Goal: Task Accomplishment & Management: Use online tool/utility

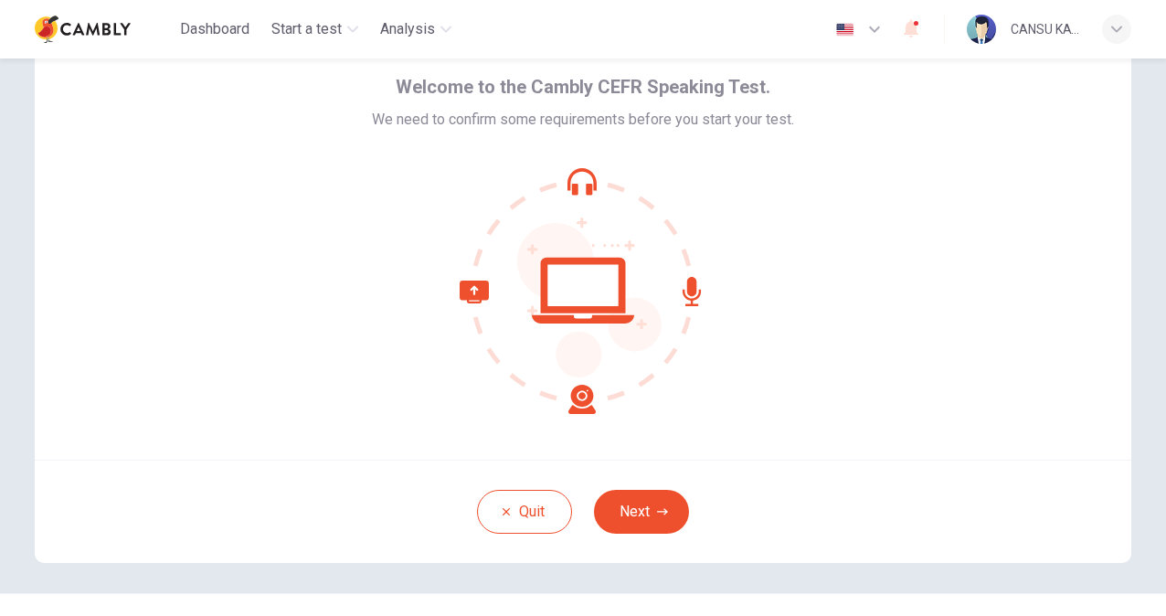
scroll to position [91, 0]
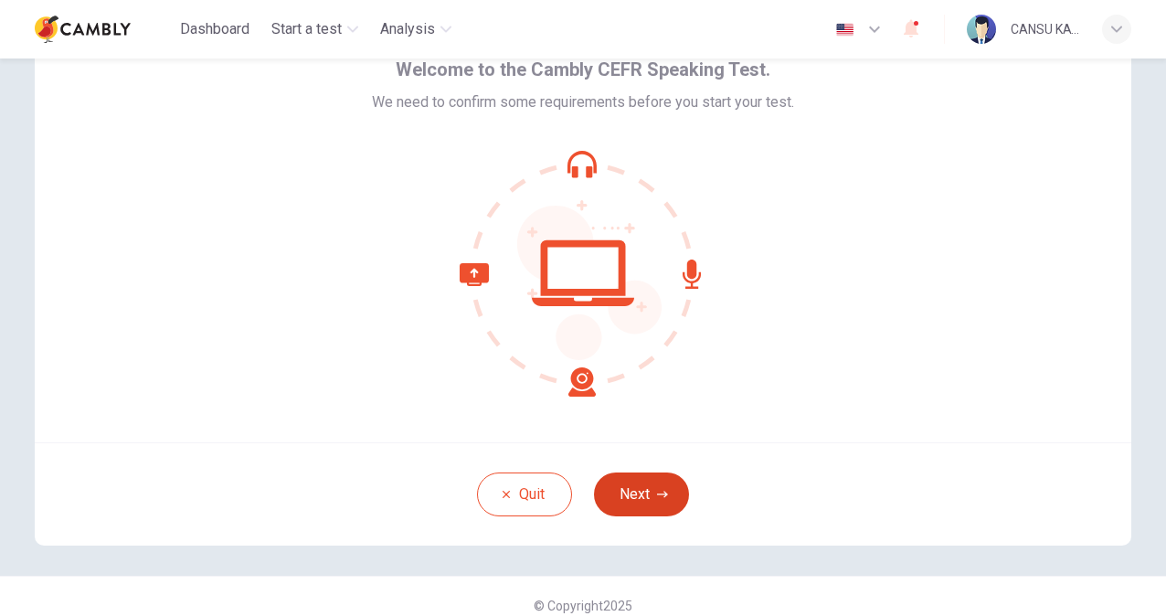
click at [657, 489] on icon "button" at bounding box center [662, 494] width 11 height 11
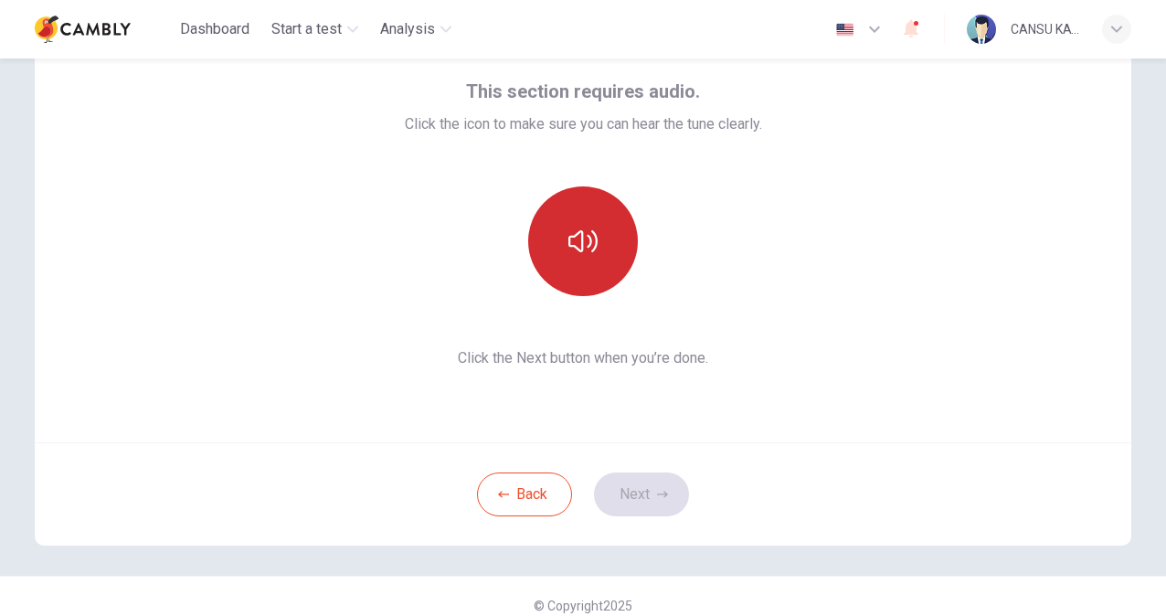
click at [579, 238] on icon "button" at bounding box center [582, 241] width 29 height 29
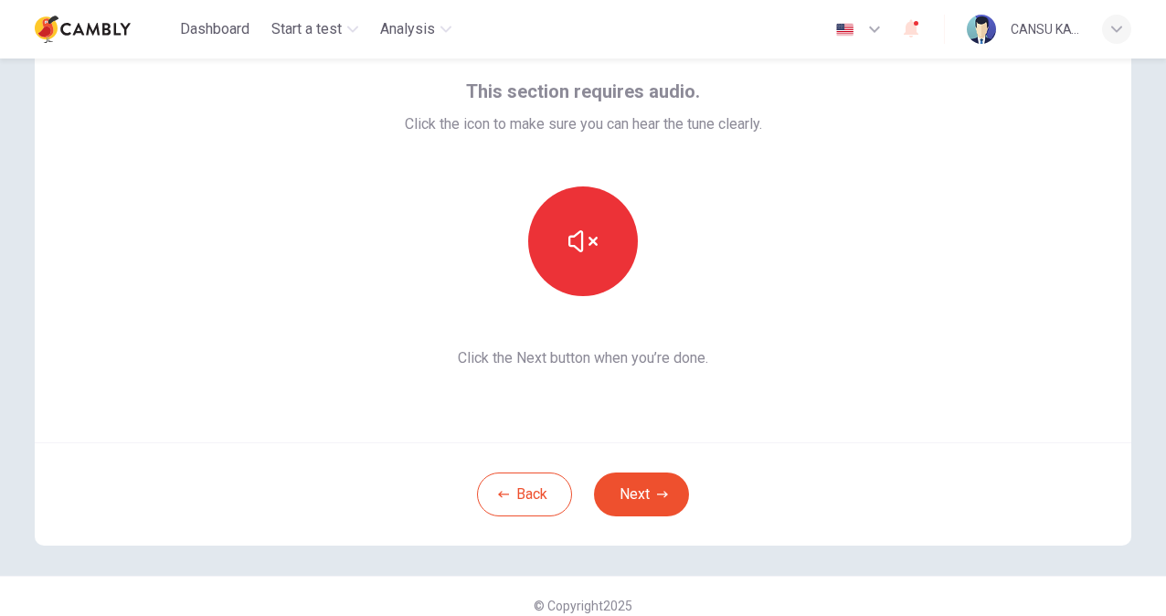
click at [753, 383] on div "This section requires audio. Click the icon to make sure you can hear the tune …" at bounding box center [583, 223] width 1096 height 439
click at [636, 498] on button "Next" at bounding box center [641, 494] width 95 height 44
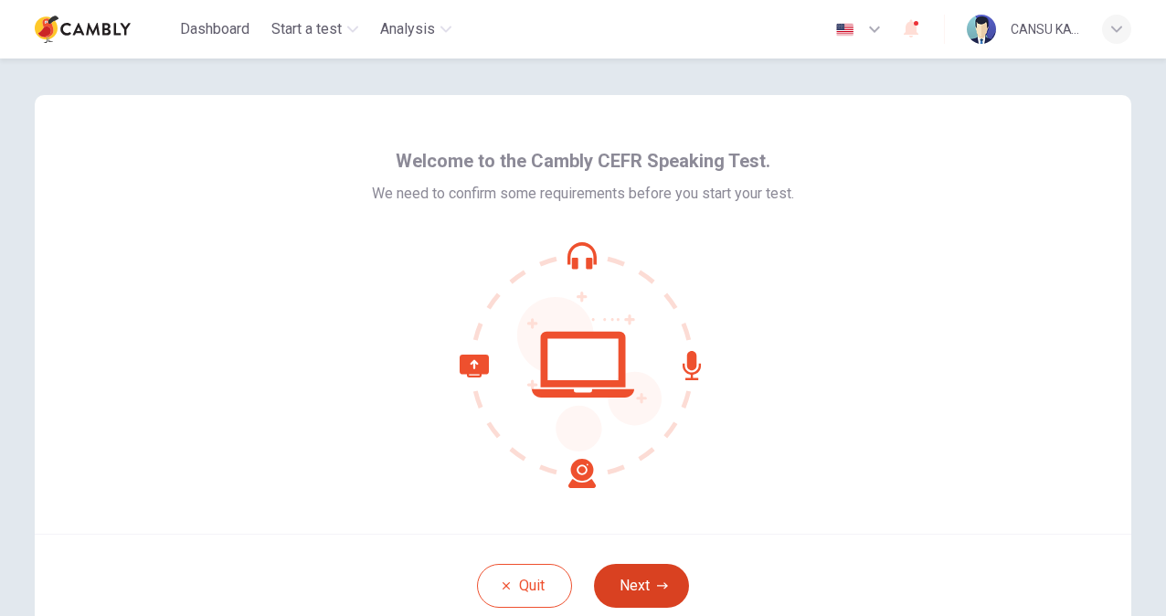
click at [634, 578] on button "Next" at bounding box center [641, 586] width 95 height 44
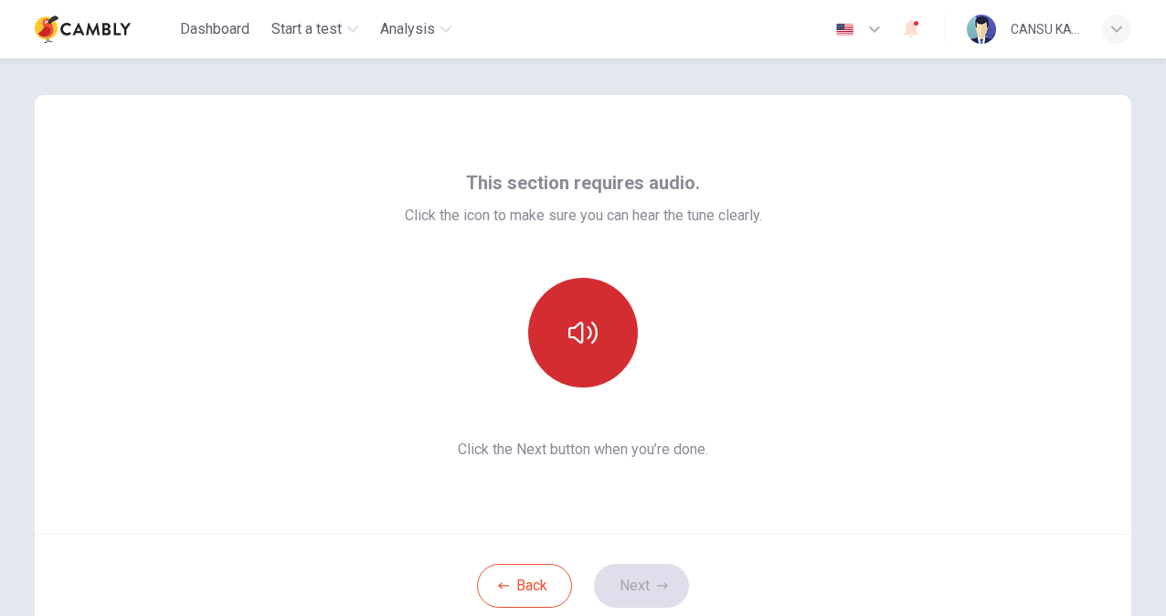
click at [614, 331] on button "button" at bounding box center [583, 333] width 110 height 110
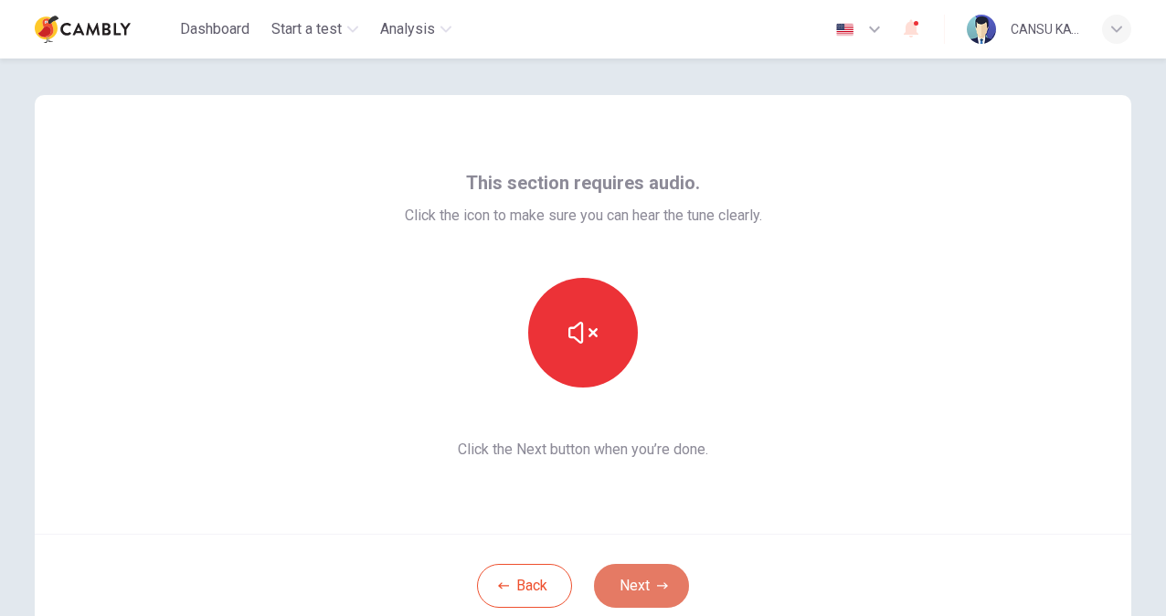
click at [647, 587] on button "Next" at bounding box center [641, 586] width 95 height 44
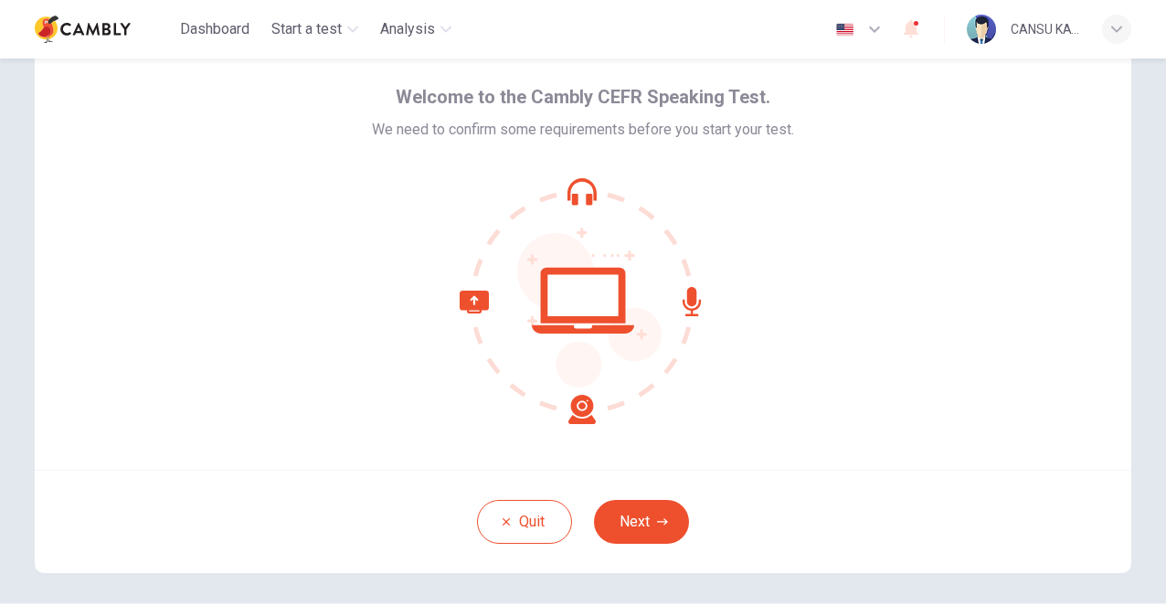
scroll to position [110, 0]
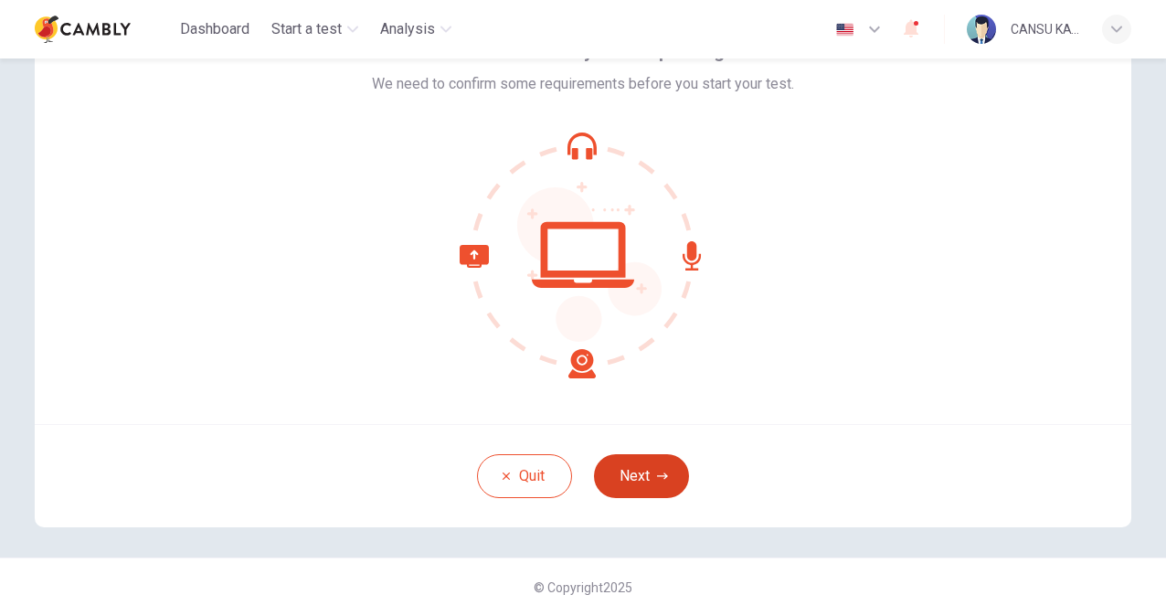
click at [640, 481] on button "Next" at bounding box center [641, 476] width 95 height 44
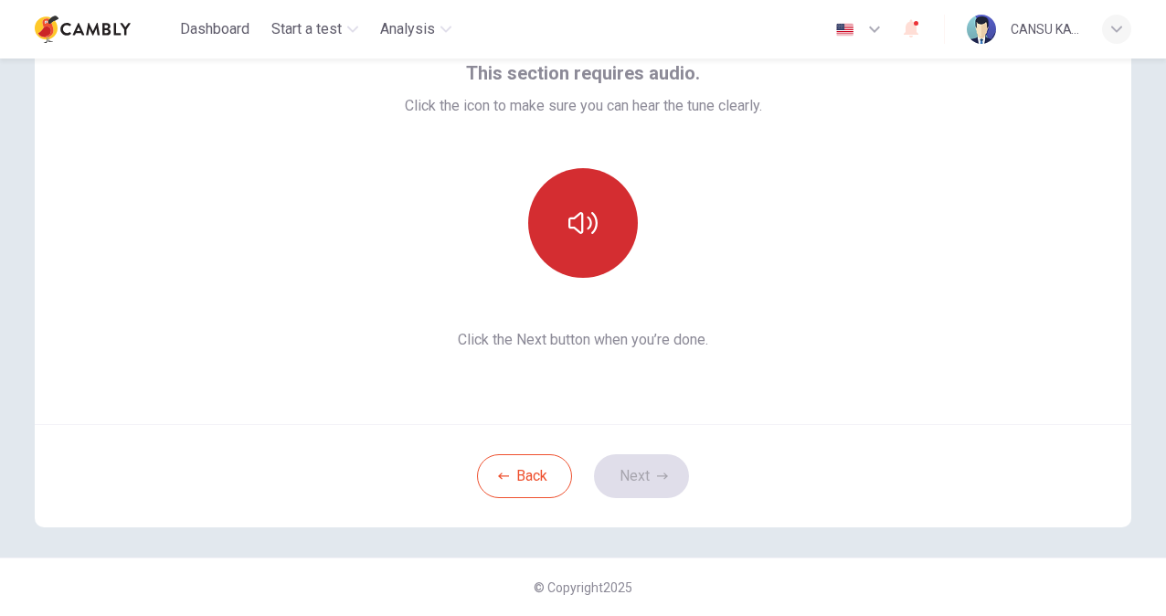
click at [565, 203] on button "button" at bounding box center [583, 223] width 110 height 110
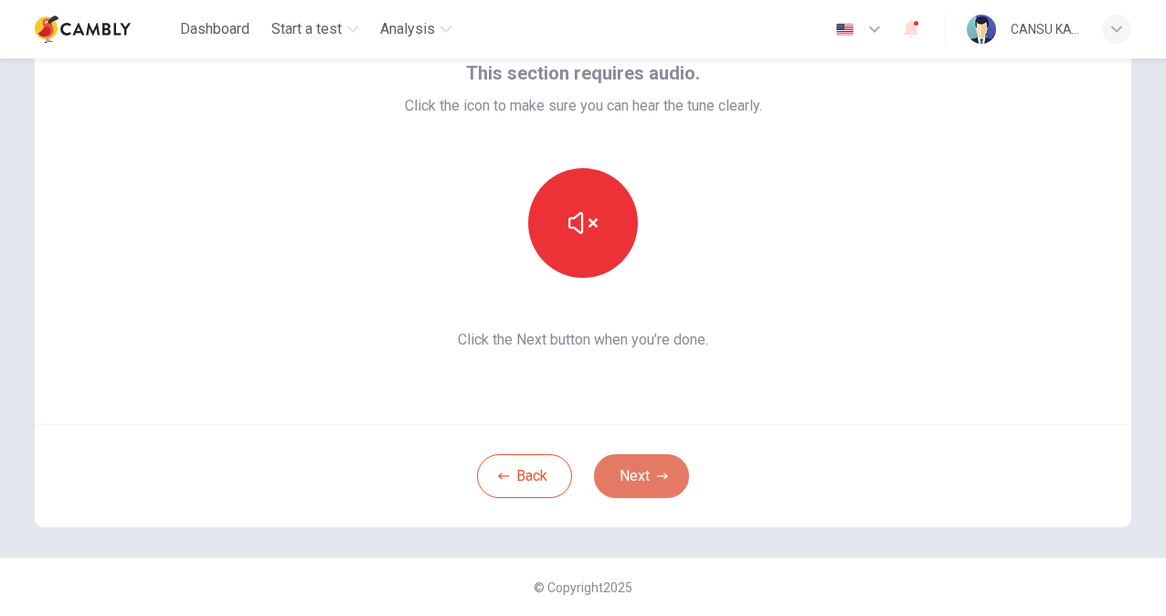
click at [648, 481] on button "Next" at bounding box center [641, 476] width 95 height 44
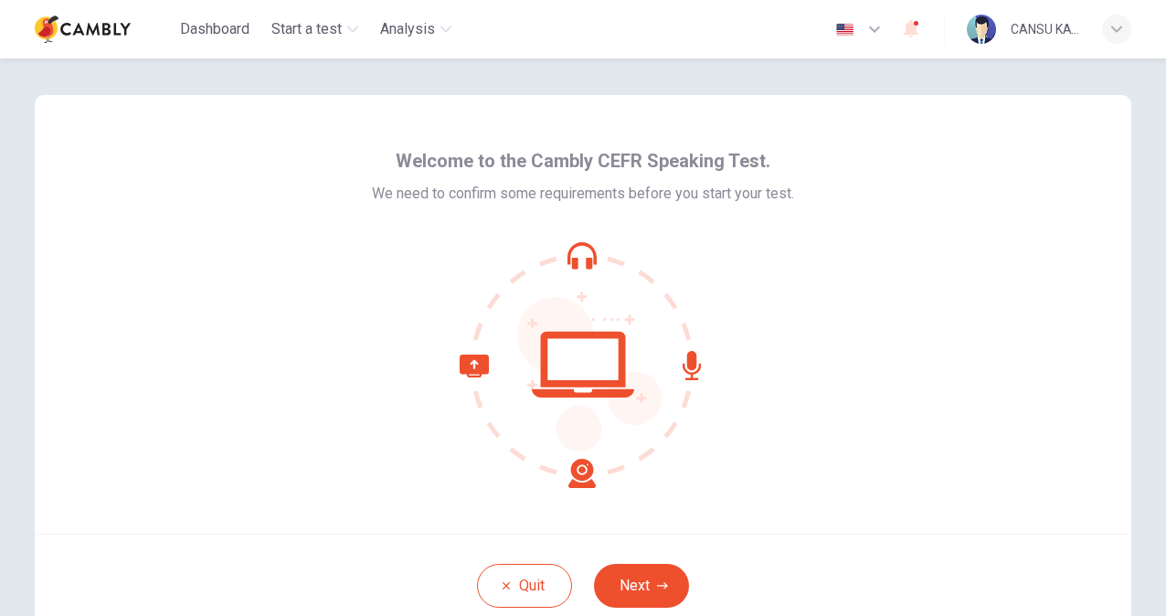
click at [642, 562] on div "Quit Next" at bounding box center [583, 585] width 1096 height 103
click at [636, 590] on button "Next" at bounding box center [641, 586] width 95 height 44
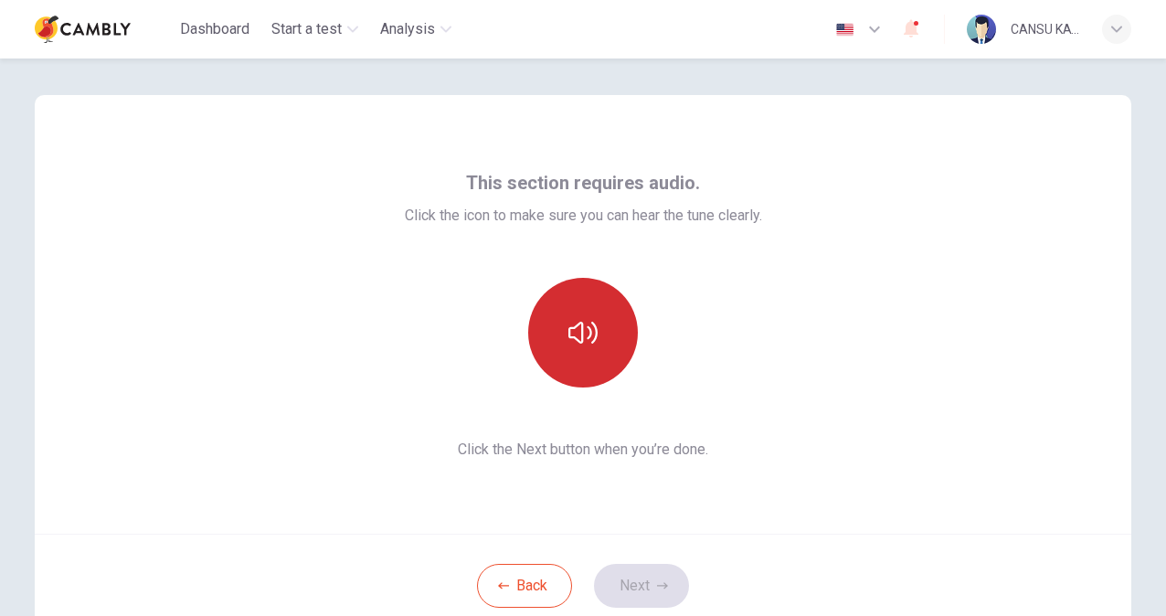
click at [594, 340] on button "button" at bounding box center [583, 333] width 110 height 110
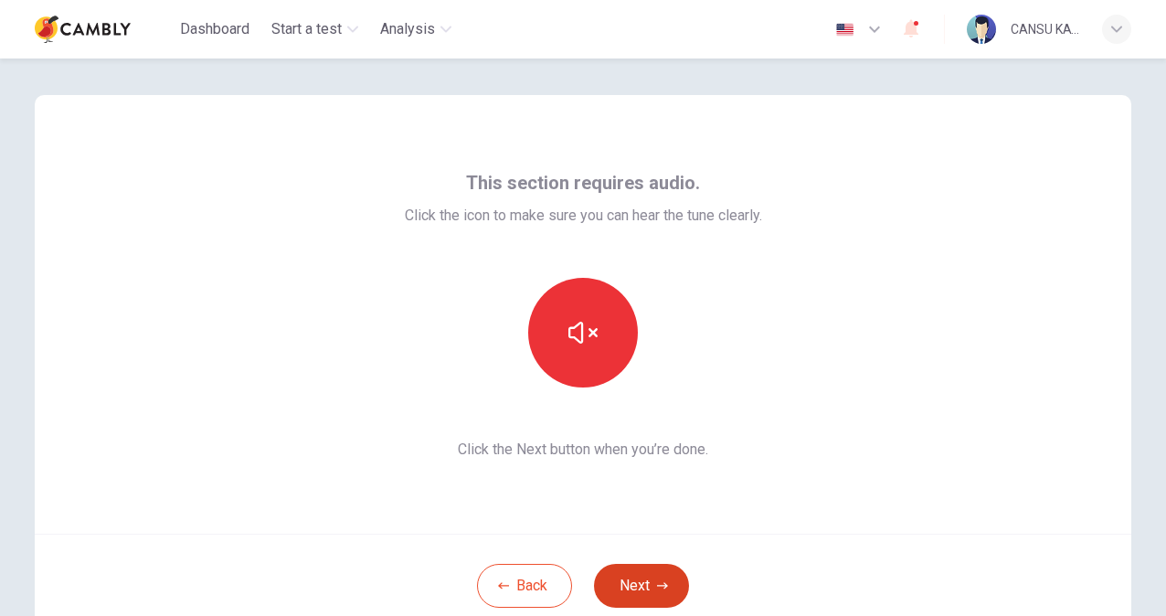
click at [649, 598] on button "Next" at bounding box center [641, 586] width 95 height 44
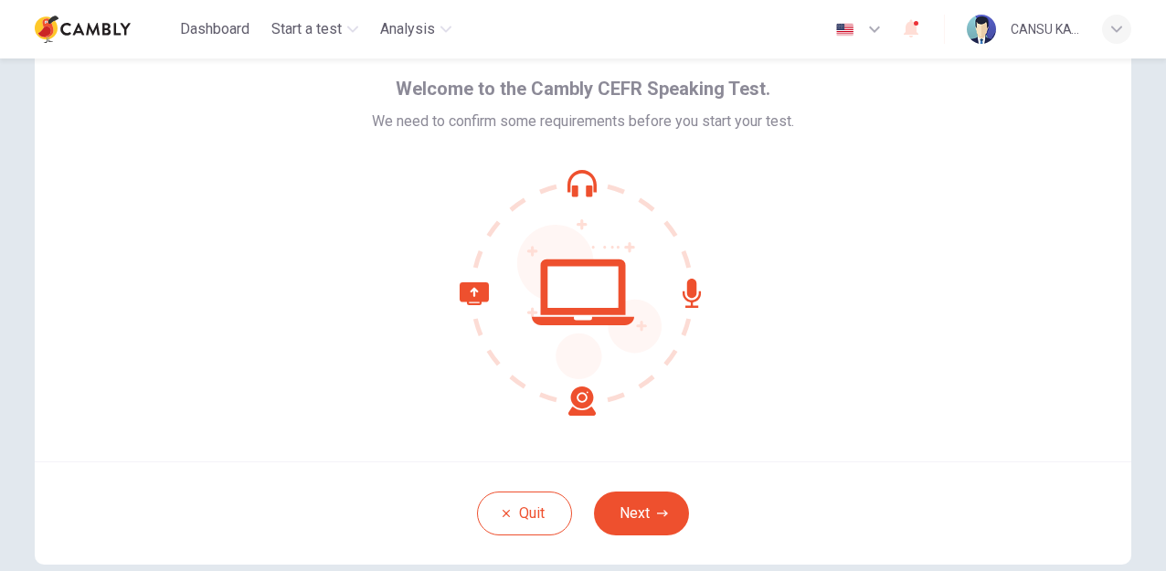
scroll to position [91, 0]
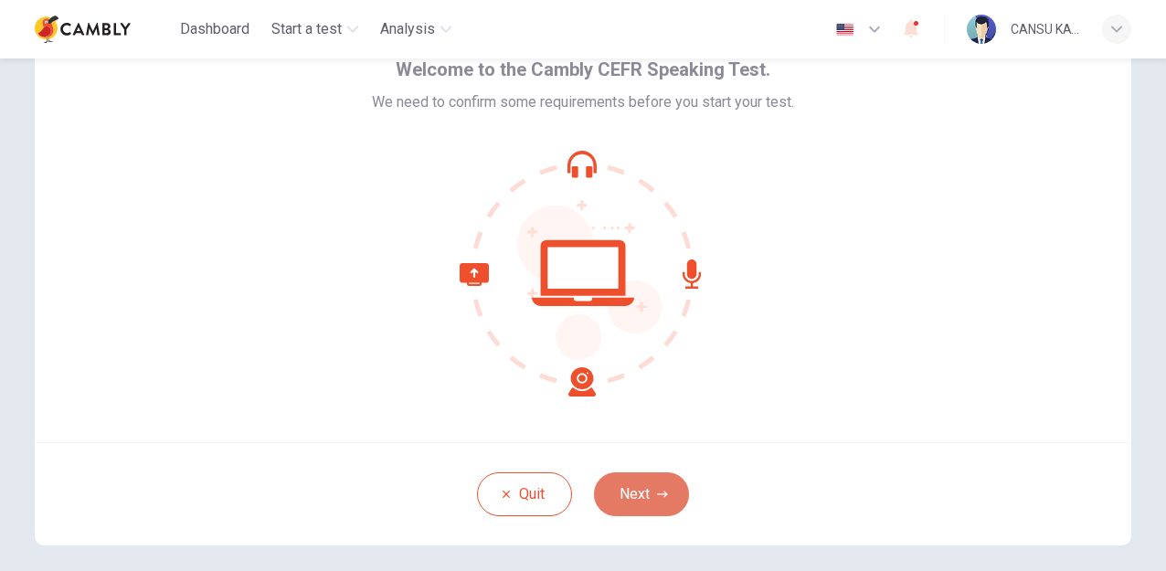
click at [640, 499] on button "Next" at bounding box center [641, 494] width 95 height 44
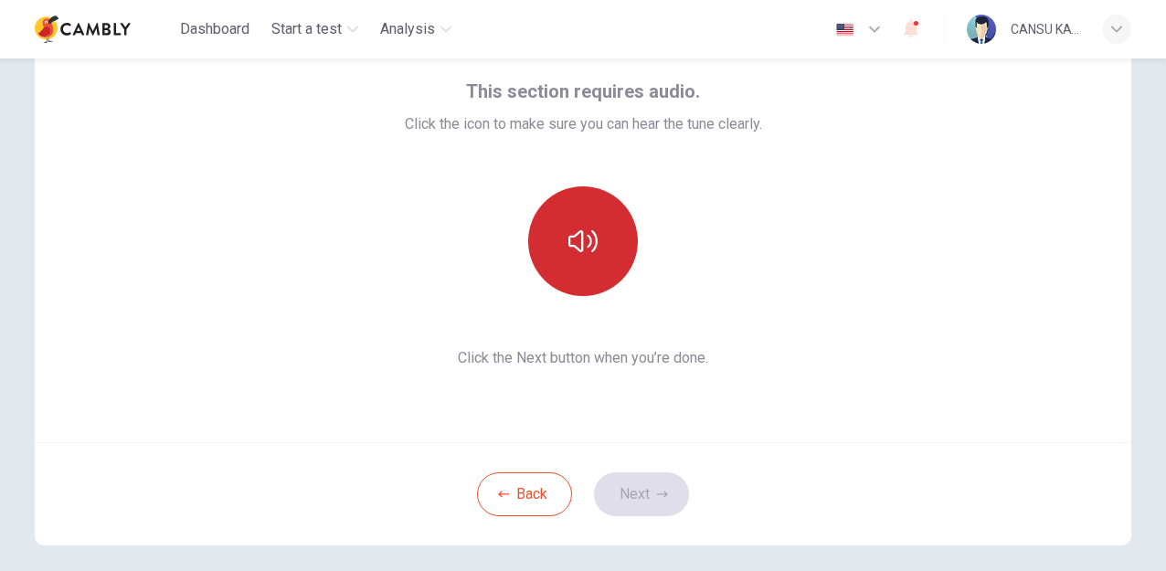
click at [576, 238] on icon "button" at bounding box center [582, 241] width 29 height 29
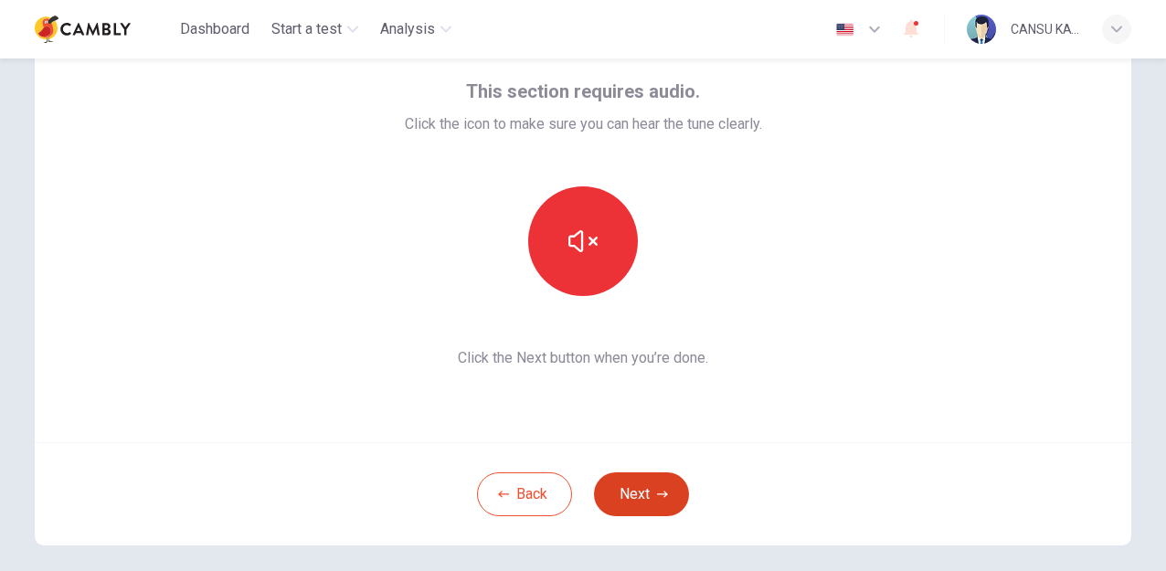
click at [615, 512] on button "Next" at bounding box center [641, 494] width 95 height 44
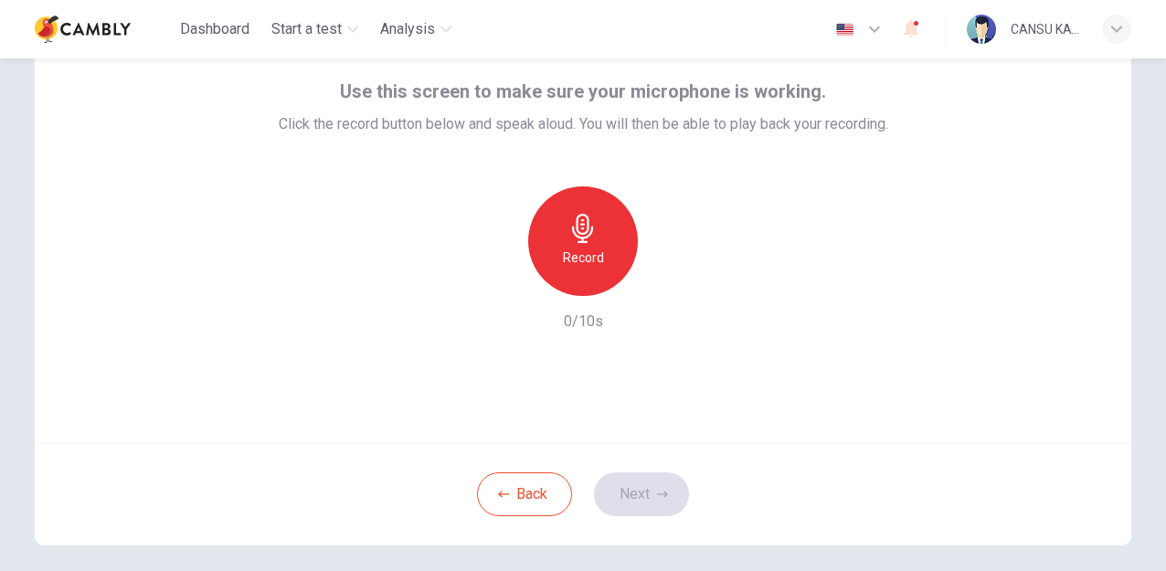
click at [597, 237] on div "Record" at bounding box center [583, 241] width 110 height 110
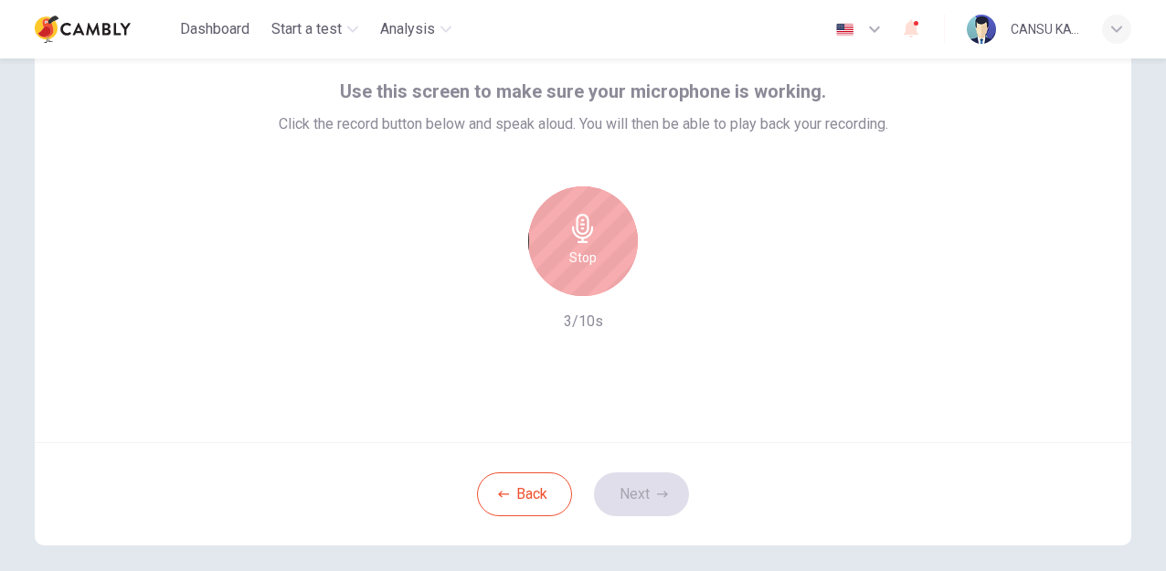
click at [576, 238] on icon "button" at bounding box center [582, 228] width 21 height 29
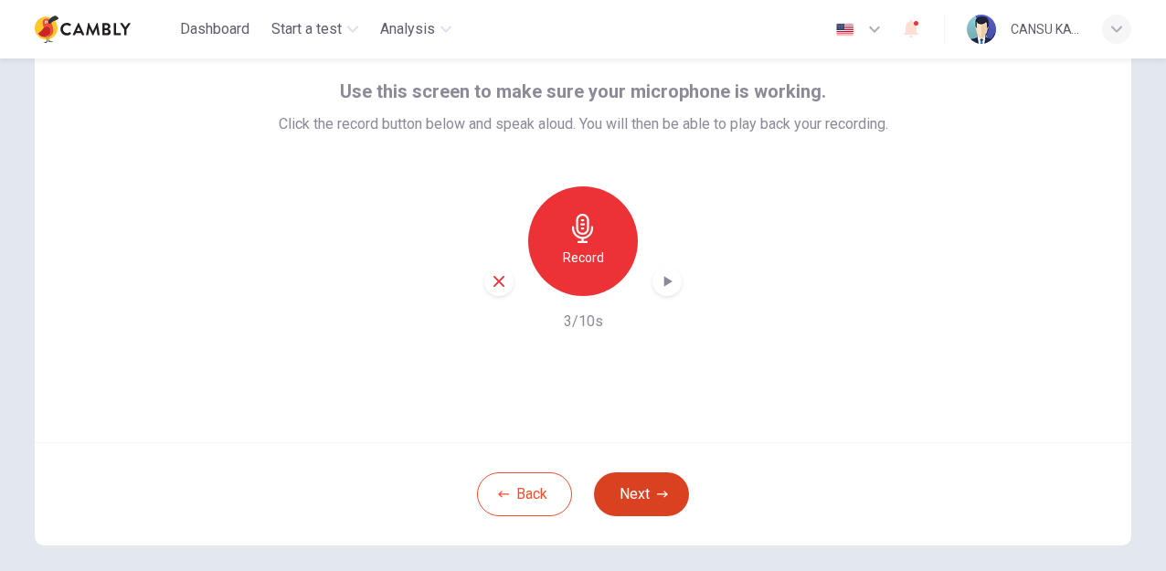
click at [649, 482] on button "Next" at bounding box center [641, 494] width 95 height 44
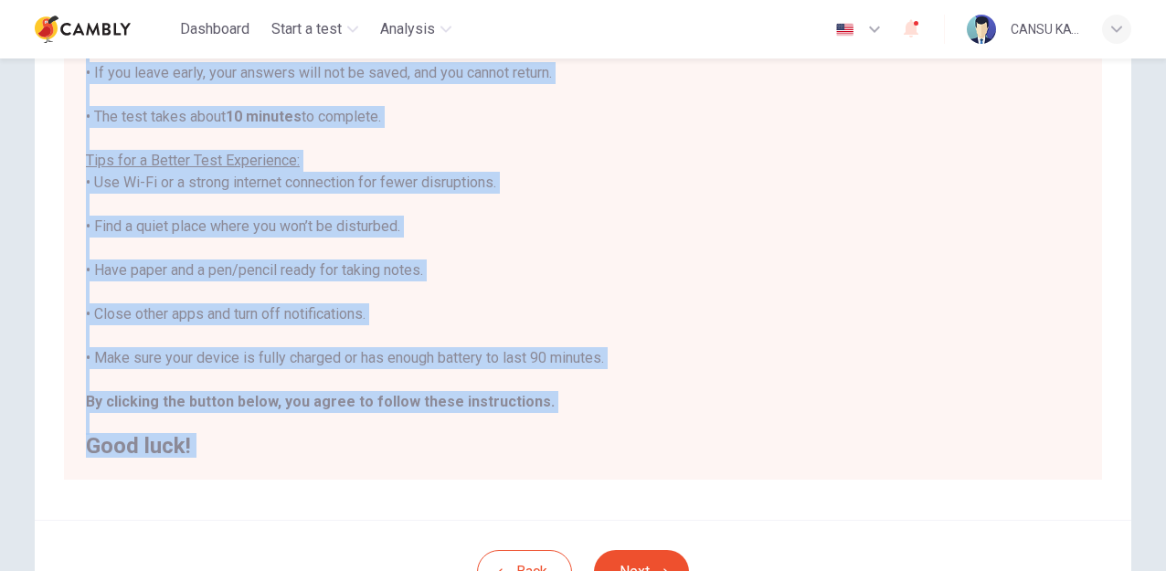
scroll to position [386, 0]
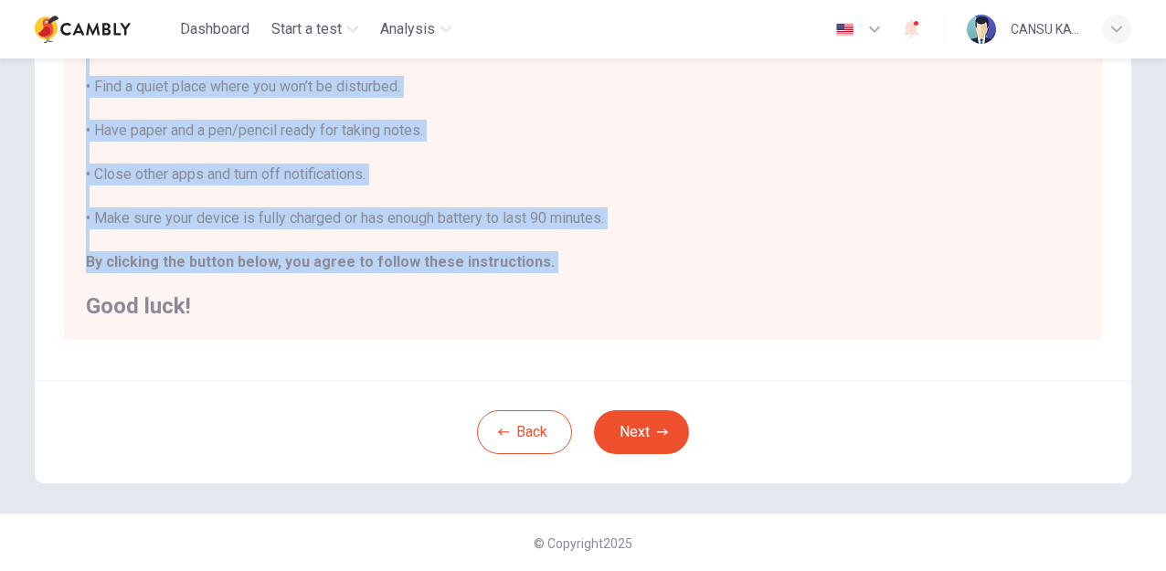
drag, startPoint x: 85, startPoint y: 180, endPoint x: 529, endPoint y: 273, distance: 453.7
click at [529, 273] on div "You are about to start a CEFR Speaking Test . Before You Start the Test: • Once…" at bounding box center [583, 65] width 994 height 504
copy div "Before You Start the Test: • Once you start the test, you cannot pause it. • If…"
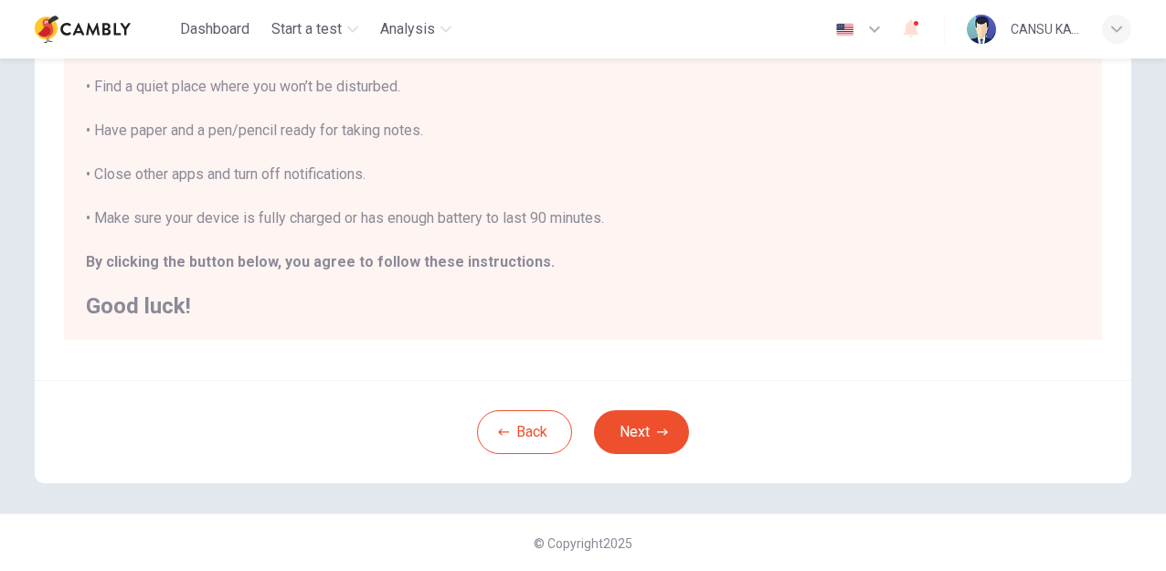
click at [681, 297] on h2 "Good luck!" at bounding box center [583, 306] width 994 height 22
click at [621, 442] on button "Next" at bounding box center [641, 432] width 95 height 44
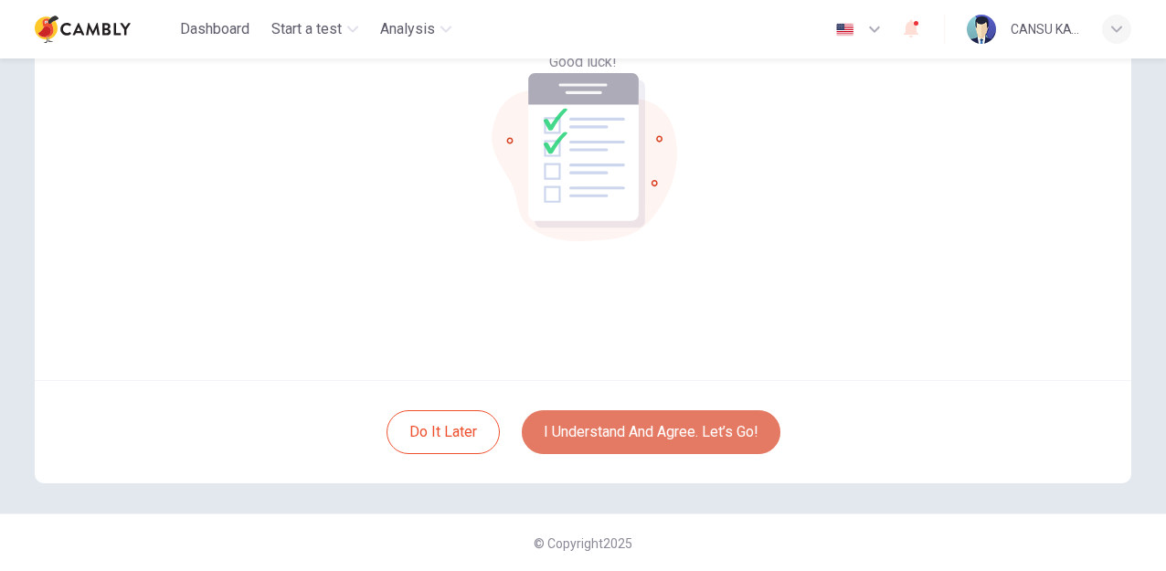
click at [683, 429] on button "I understand and agree. Let’s go!" at bounding box center [651, 432] width 259 height 44
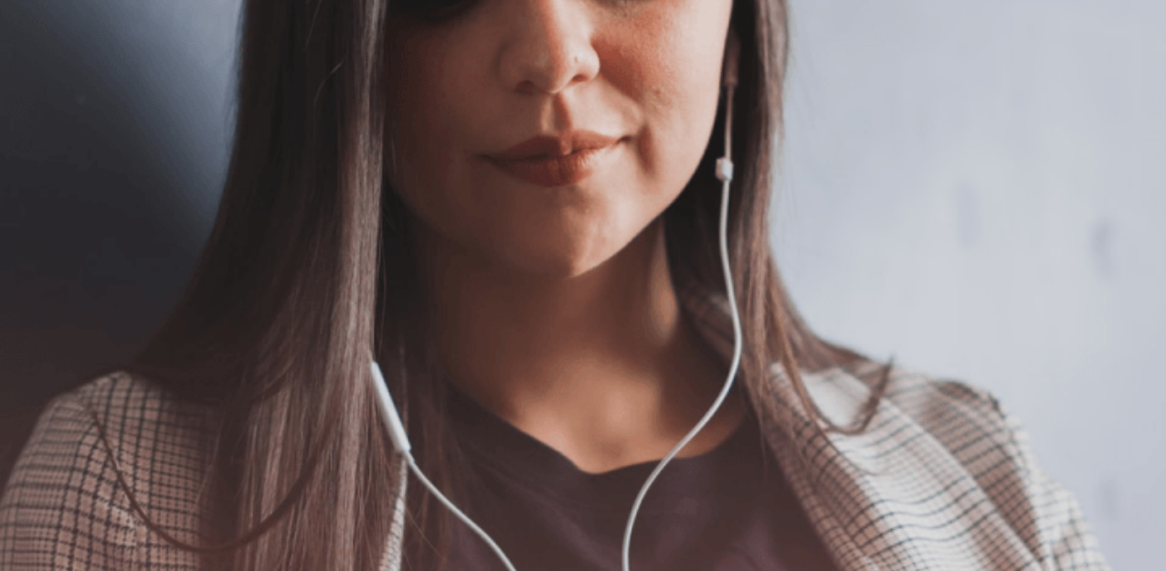
click at [52, 208] on button "Continue" at bounding box center [26, 242] width 52 height 69
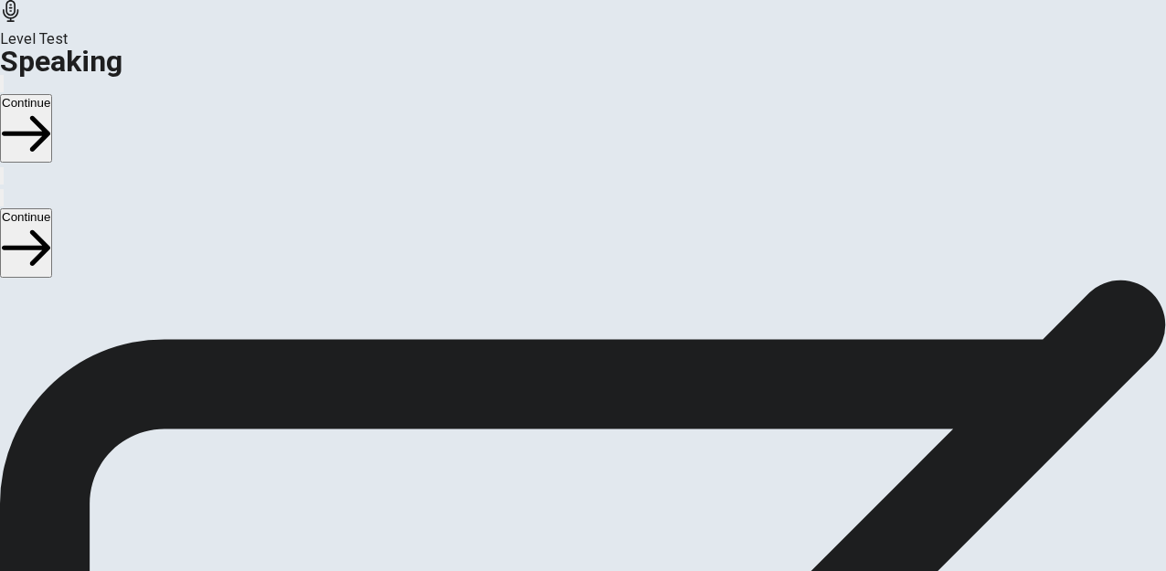
scroll to position [524, 0]
click at [610, 297] on span "Stop Recording" at bounding box center [583, 277] width 65 height 39
click at [563, 219] on button "Play Audio" at bounding box center [561, 210] width 4 height 17
click at [52, 208] on button "Continue" at bounding box center [26, 242] width 52 height 69
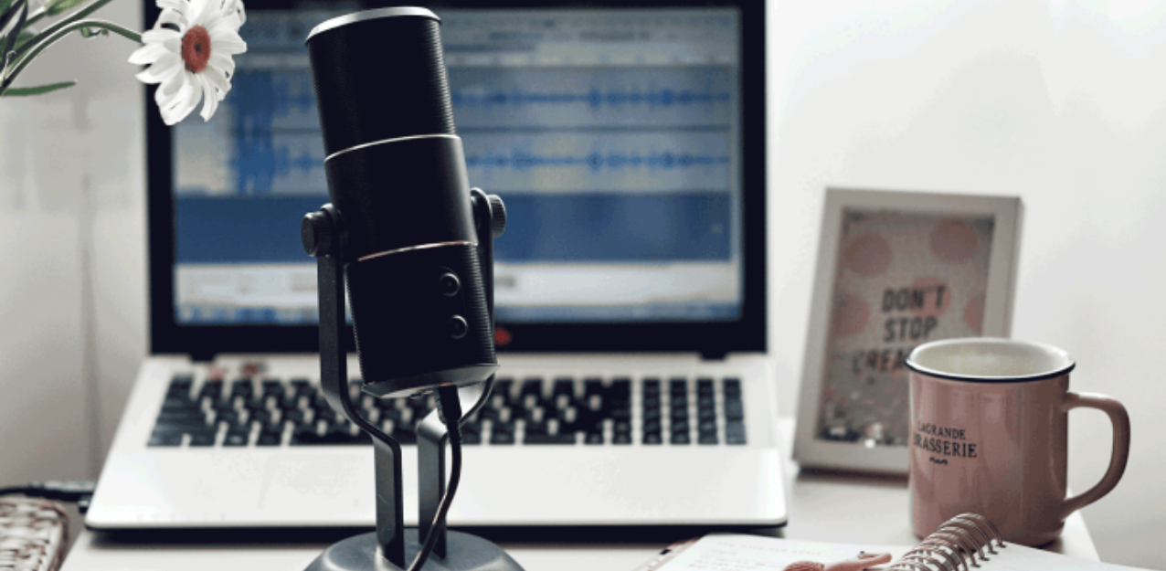
scroll to position [0, 0]
click at [52, 208] on button "Continue" at bounding box center [26, 242] width 52 height 69
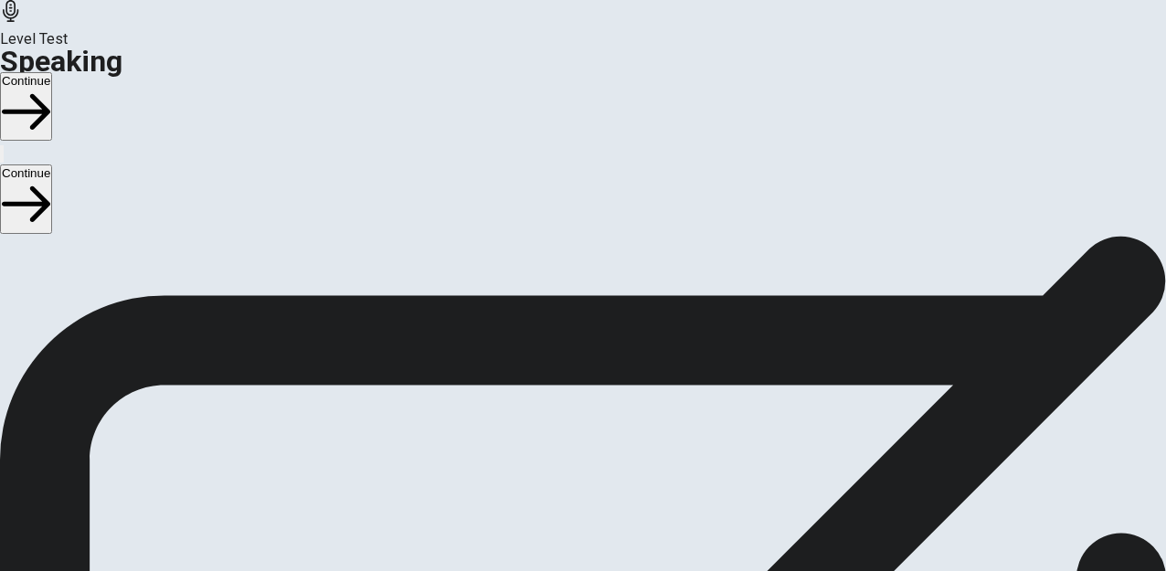
click at [52, 164] on button "Continue" at bounding box center [26, 198] width 52 height 69
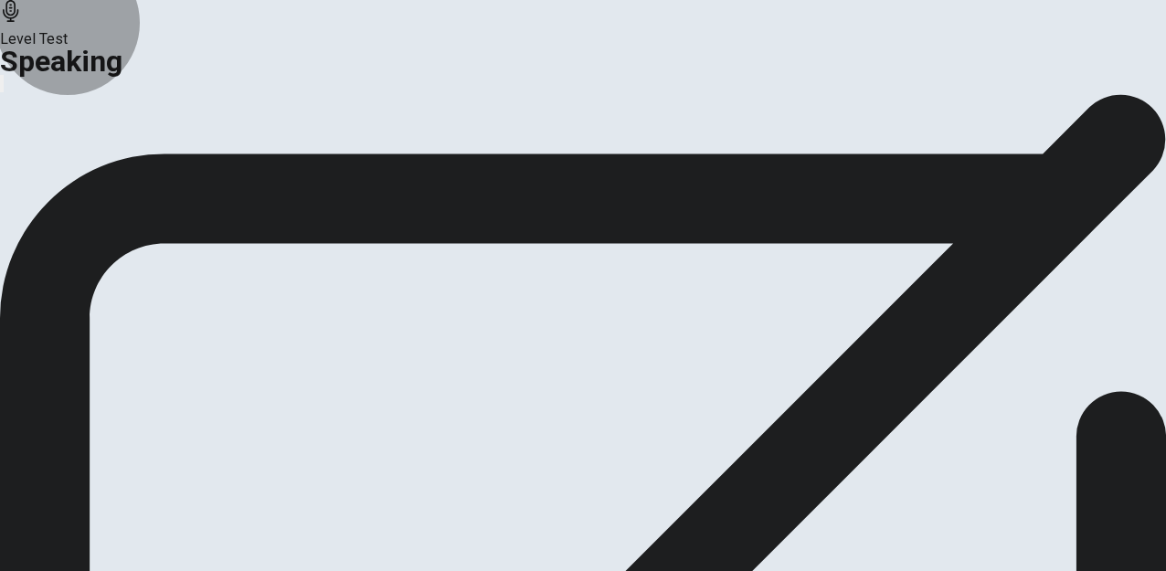
click at [145, 228] on button "Continue" at bounding box center [108, 216] width 74 height 25
